Goal: Use online tool/utility: Utilize a website feature to perform a specific function

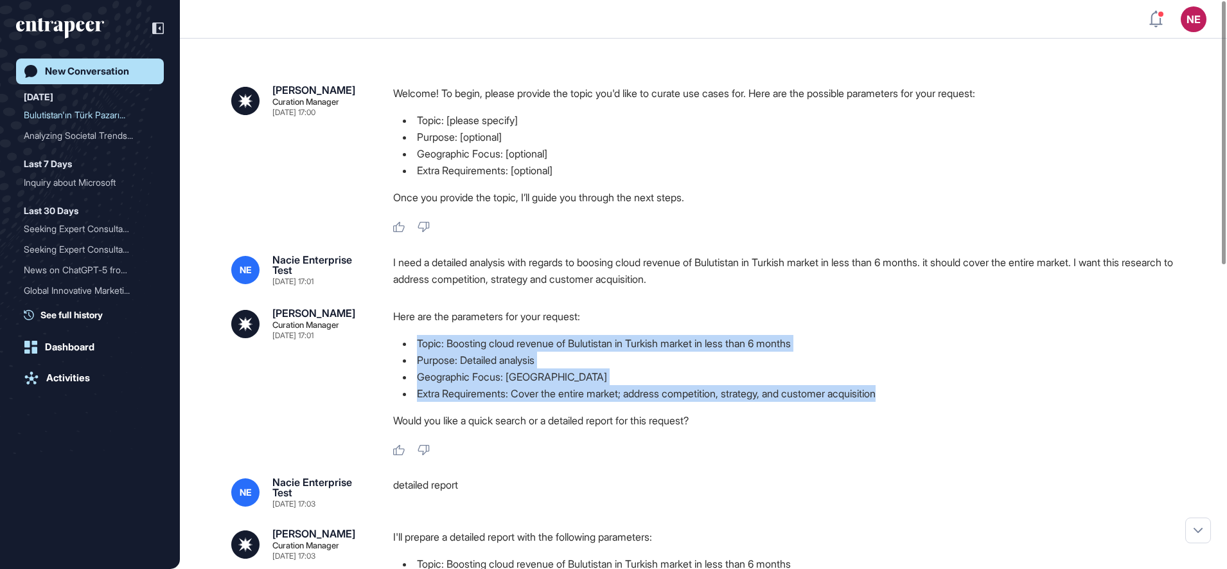
scroll to position [1, 1]
click at [75, 382] on div "Activities" at bounding box center [68, 378] width 44 height 12
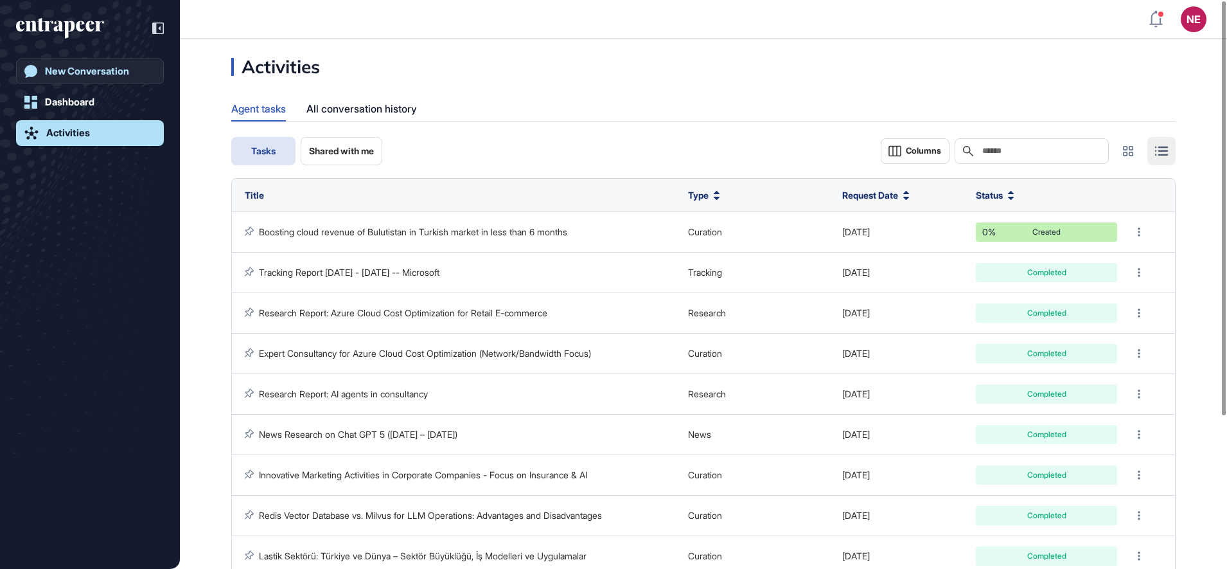
click at [113, 71] on div "New Conversation" at bounding box center [87, 72] width 84 height 12
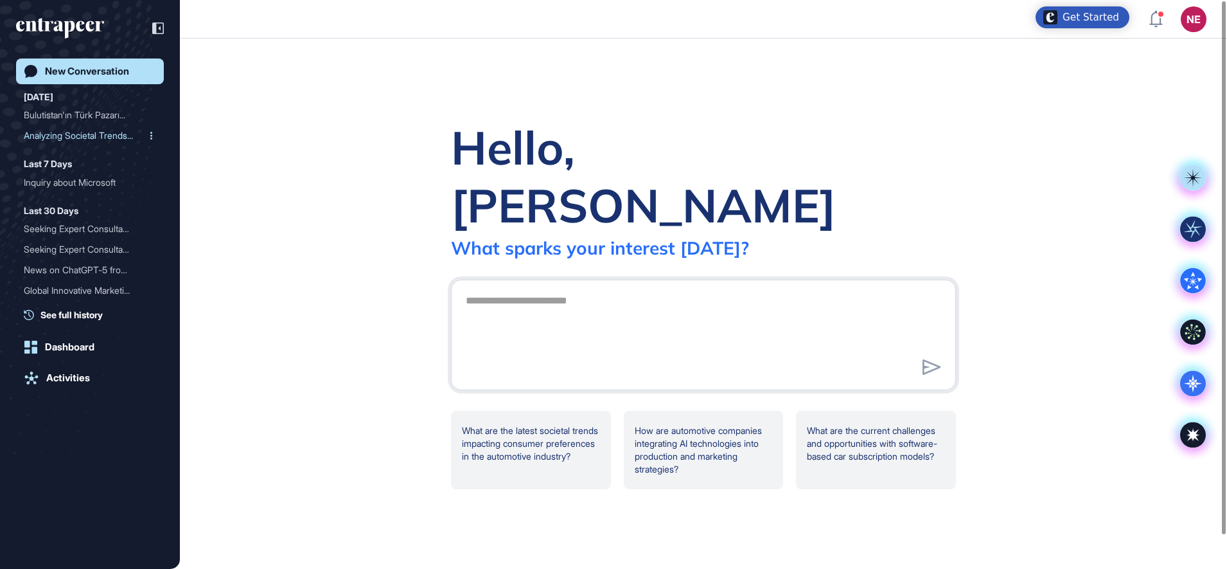
click at [87, 134] on div "Analyzing Societal Trends..." at bounding box center [85, 135] width 122 height 21
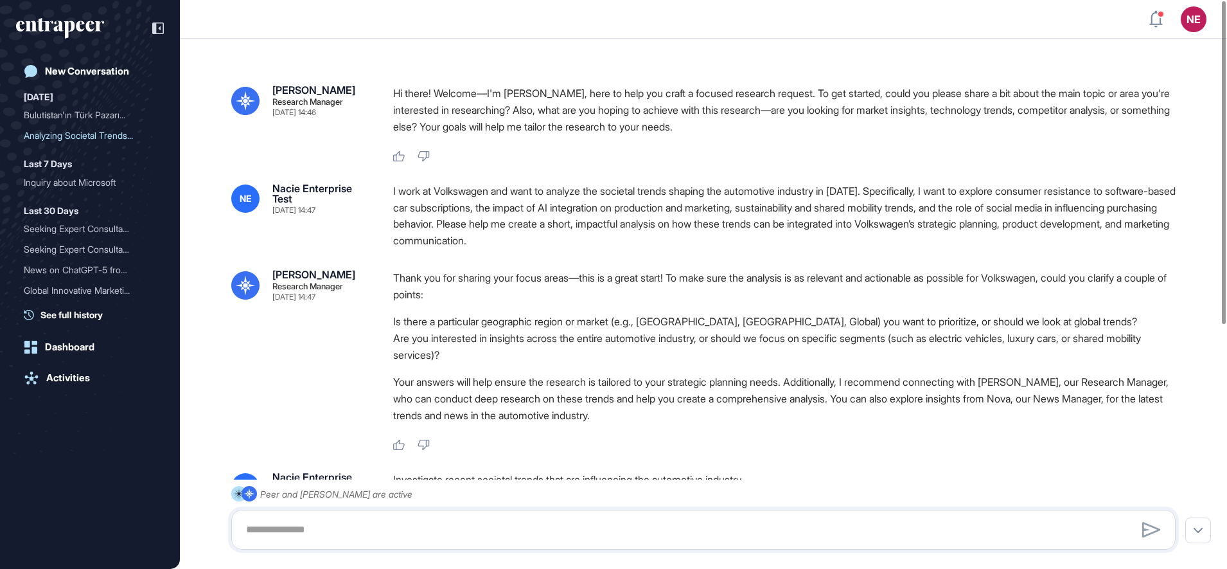
click at [448, 192] on div "I work at Volkswagen and want to analyze the societal trends shaping the automo…" at bounding box center [789, 216] width 793 height 66
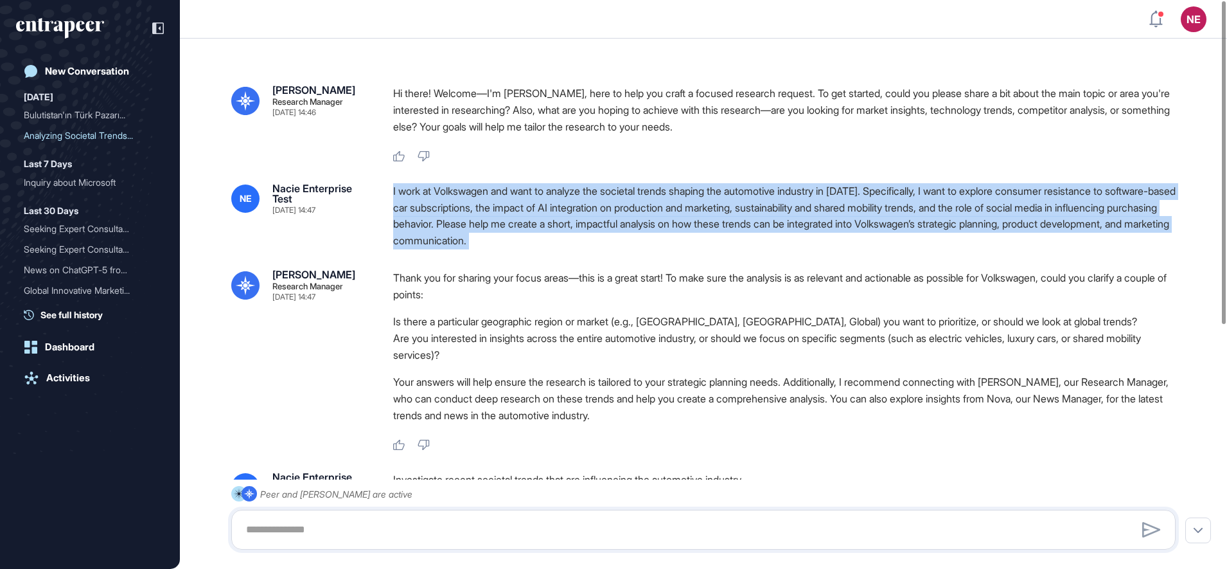
click at [448, 192] on div "I work at Volkswagen and want to analyze the societal trends shaping the automo…" at bounding box center [789, 216] width 793 height 66
copy div "I work at Volkswagen and want to analyze the societal trends shaping the automo…"
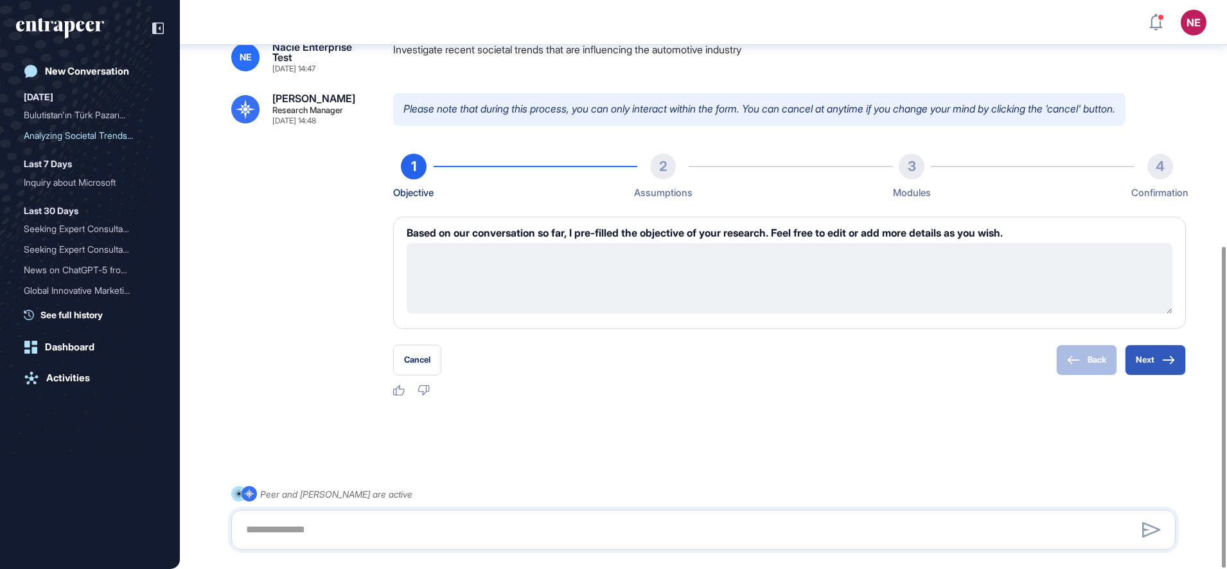
scroll to position [436, 0]
click at [1140, 358] on button "Next" at bounding box center [1155, 359] width 61 height 31
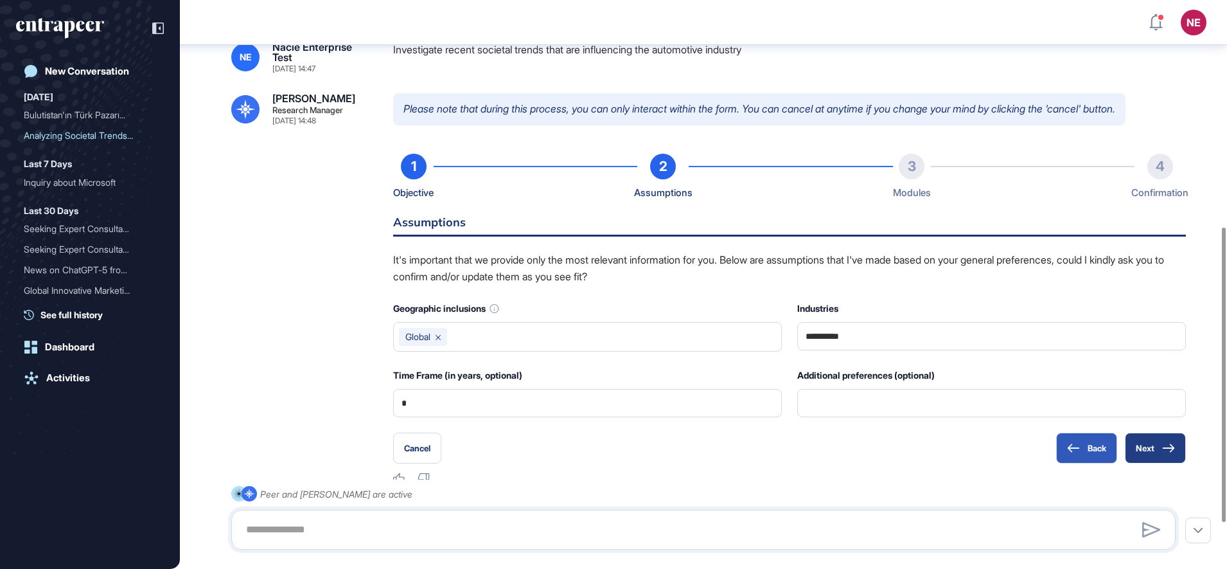
click at [1156, 443] on button "Next" at bounding box center [1155, 447] width 61 height 31
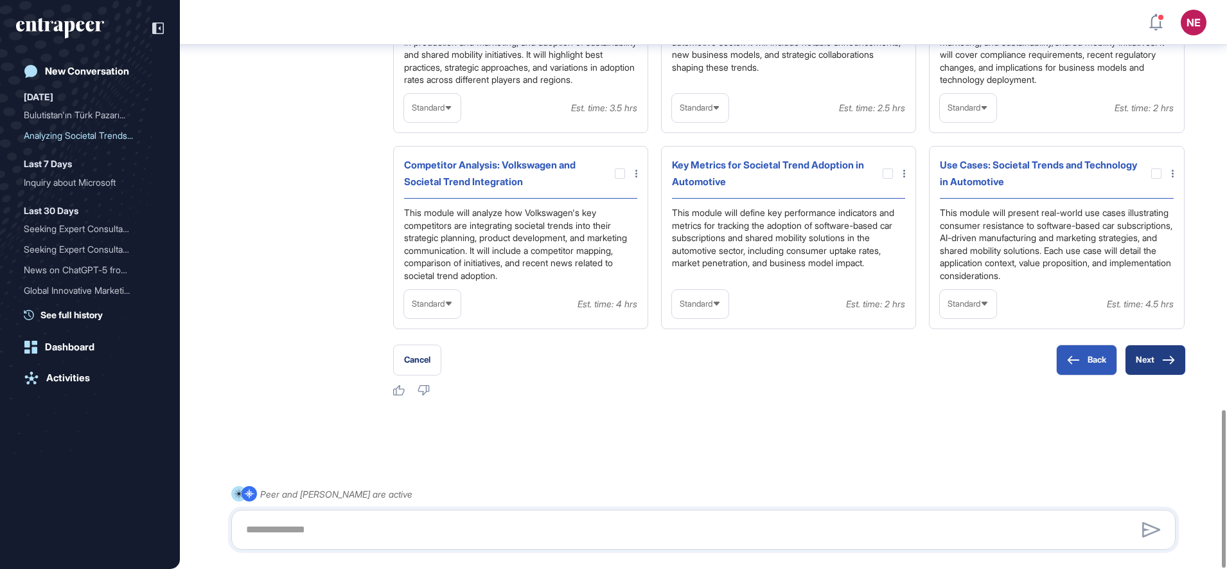
click at [1141, 355] on button "Next" at bounding box center [1155, 359] width 61 height 31
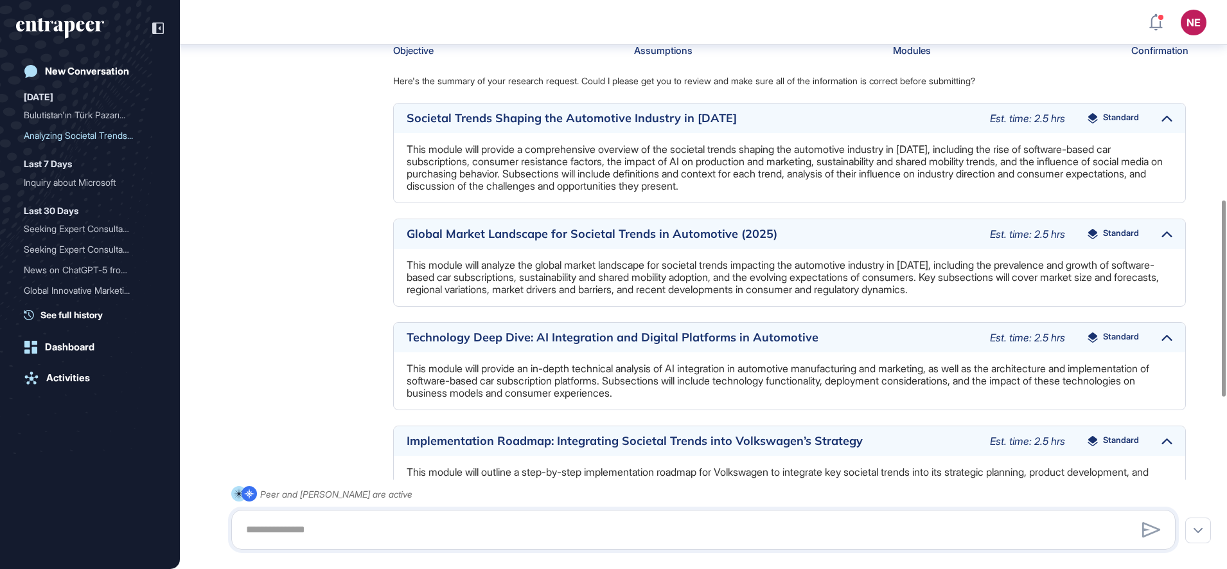
scroll to position [1075, 0]
